Goal: Task Accomplishment & Management: Manage account settings

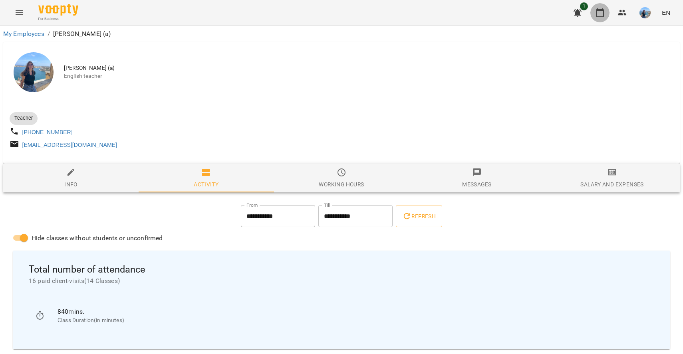
click at [602, 8] on icon "button" at bounding box center [600, 13] width 10 height 10
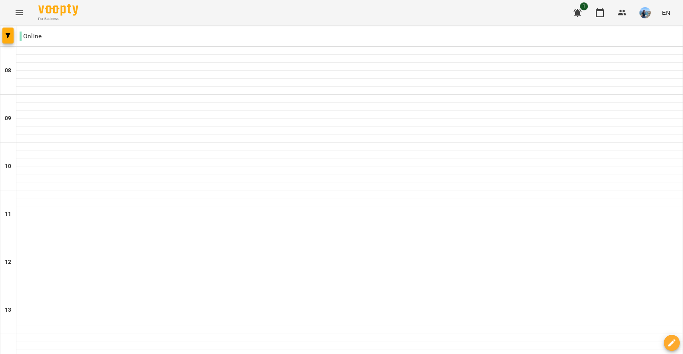
scroll to position [15, 0]
